Goal: Information Seeking & Learning: Learn about a topic

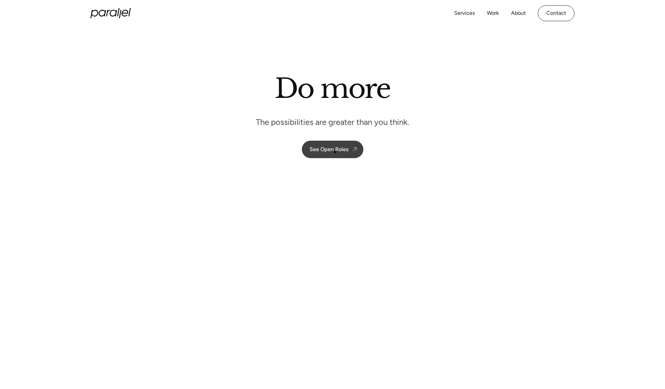
click at [335, 152] on div "See Open Roles" at bounding box center [329, 149] width 39 height 6
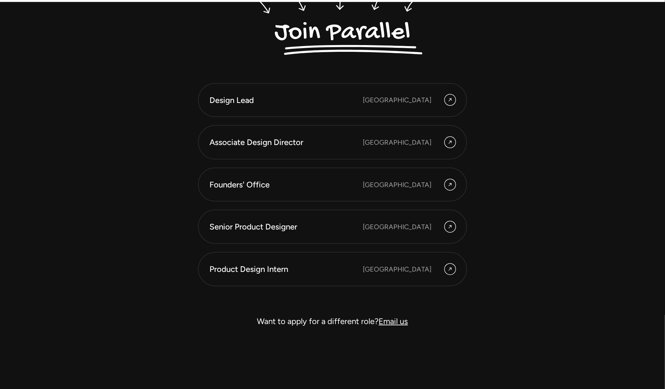
scroll to position [1911, 0]
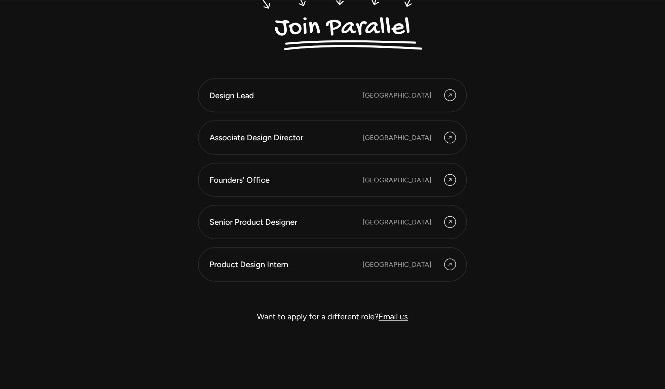
click at [404, 317] on link "Email us" at bounding box center [393, 316] width 29 height 10
click at [398, 314] on link "Email us" at bounding box center [393, 316] width 29 height 10
click at [363, 266] on div "Product Design Intern" at bounding box center [286, 264] width 153 height 11
click at [404, 92] on div "Bangalore" at bounding box center [397, 95] width 69 height 10
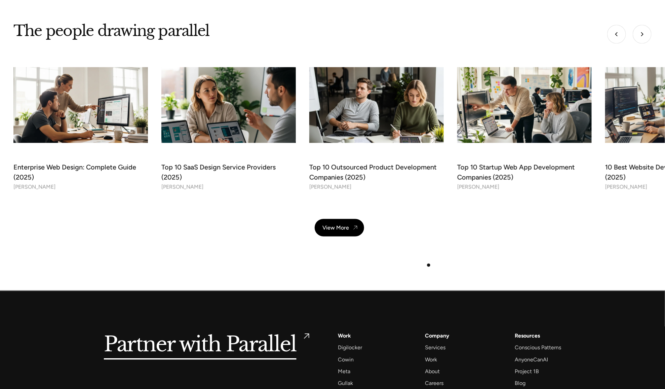
scroll to position [2413, 0]
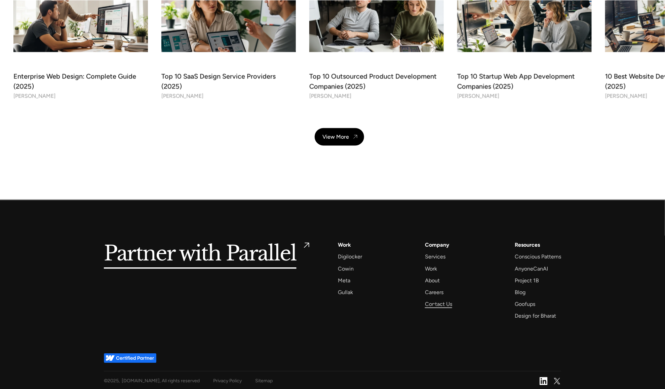
click at [434, 305] on div "Contact Us" at bounding box center [438, 304] width 27 height 9
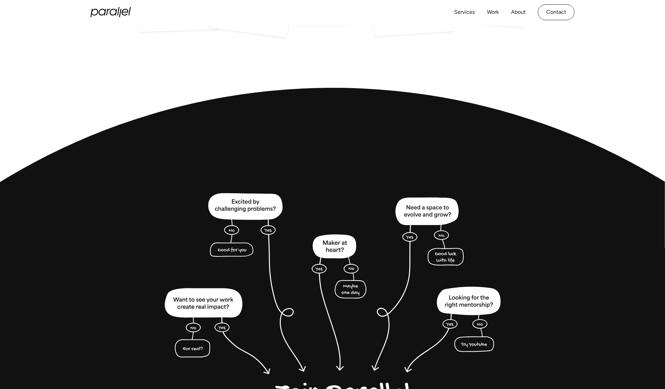
scroll to position [1521, 0]
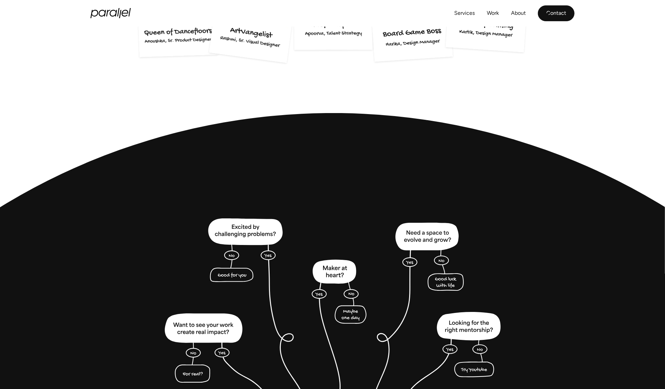
click at [548, 15] on link "Contact" at bounding box center [556, 13] width 37 height 16
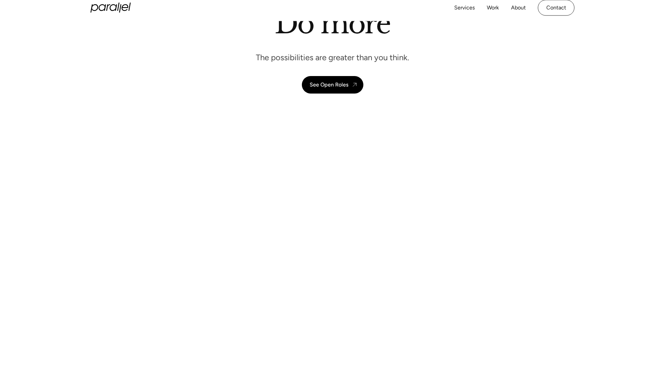
scroll to position [0, 0]
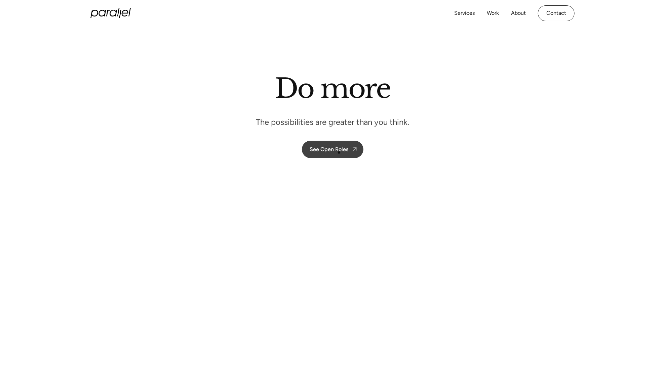
click at [339, 152] on div "See Open Roles" at bounding box center [329, 149] width 39 height 6
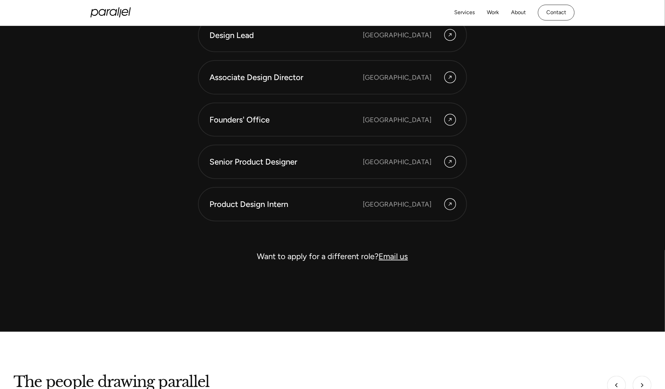
scroll to position [1956, 0]
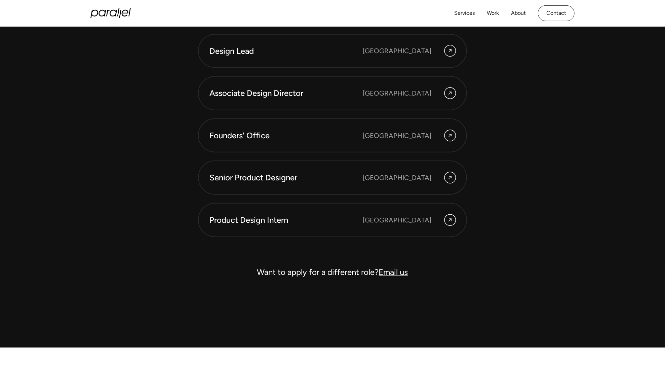
click at [391, 267] on link "Email us" at bounding box center [393, 272] width 29 height 10
click at [198, 259] on div "Design Lead India, Bangalore Associate Design Director India, Bangalore Founder…" at bounding box center [332, 31] width 457 height 496
click at [106, 19] on div "Services Work About Careers Contact LinkedIn Twitter (X)" at bounding box center [332, 13] width 484 height 27
click at [109, 15] on icon "home" at bounding box center [110, 13] width 40 height 10
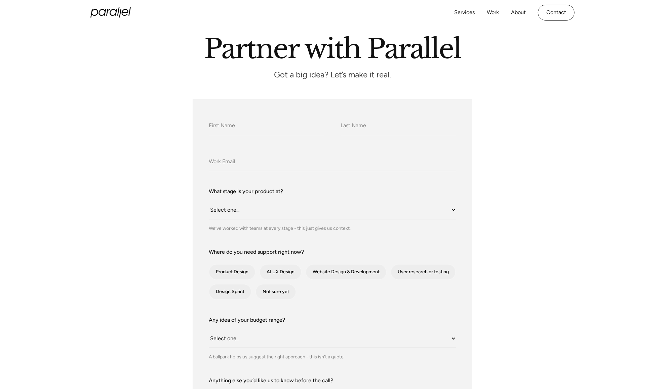
scroll to position [44, 0]
